Goal: Navigation & Orientation: Understand site structure

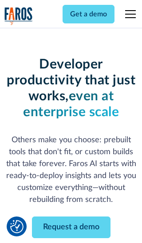
scroll to position [106, 0]
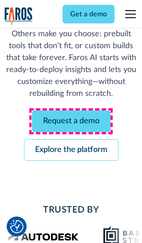
click at [71, 121] on link "Request a demo" at bounding box center [71, 122] width 78 height 22
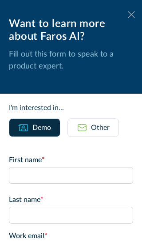
click at [131, 15] on icon at bounding box center [130, 14] width 7 height 7
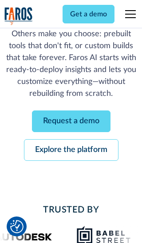
scroll to position [135, 0]
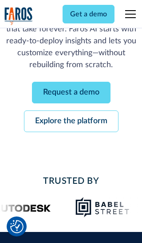
click at [71, 121] on link "Explore the platform" at bounding box center [71, 122] width 94 height 22
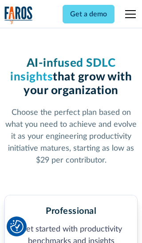
scroll to position [1371, 0]
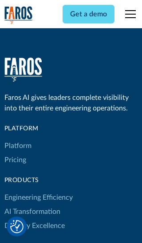
click at [17, 139] on link "Platform" at bounding box center [17, 146] width 27 height 14
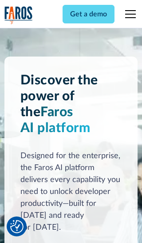
scroll to position [6928, 0]
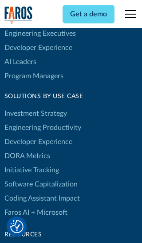
click at [27, 149] on link "DORA Metrics" at bounding box center [27, 156] width 46 height 14
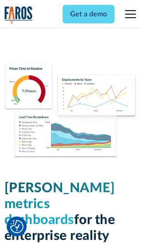
scroll to position [3873, 0]
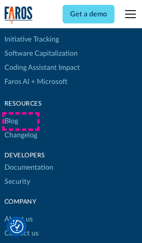
scroll to position [3958, 0]
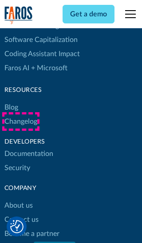
click at [20, 122] on link "Changelog" at bounding box center [20, 122] width 33 height 14
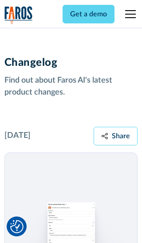
scroll to position [10684, 0]
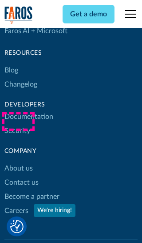
click at [18, 161] on link "About us" at bounding box center [18, 168] width 28 height 14
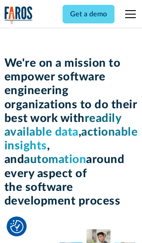
scroll to position [3050, 0]
